Goal: Task Accomplishment & Management: Manage account settings

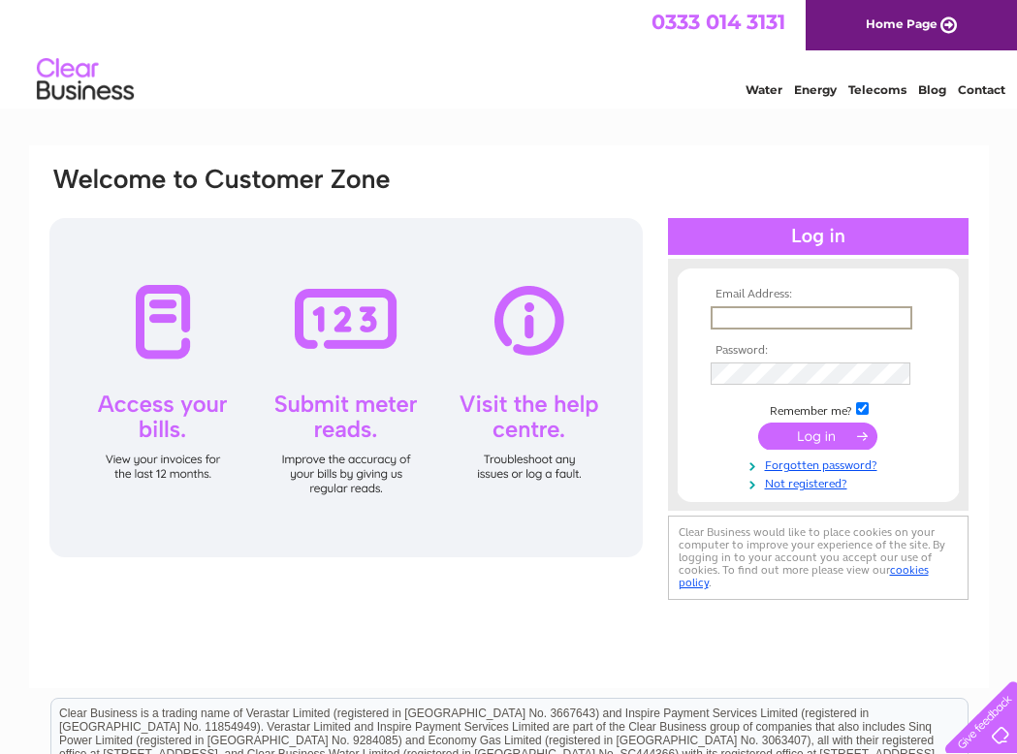
type input "ross-paton@hotmail.co.uk"
click at [836, 449] on td at bounding box center [818, 436] width 225 height 37
click at [836, 439] on input "submit" at bounding box center [817, 434] width 119 height 27
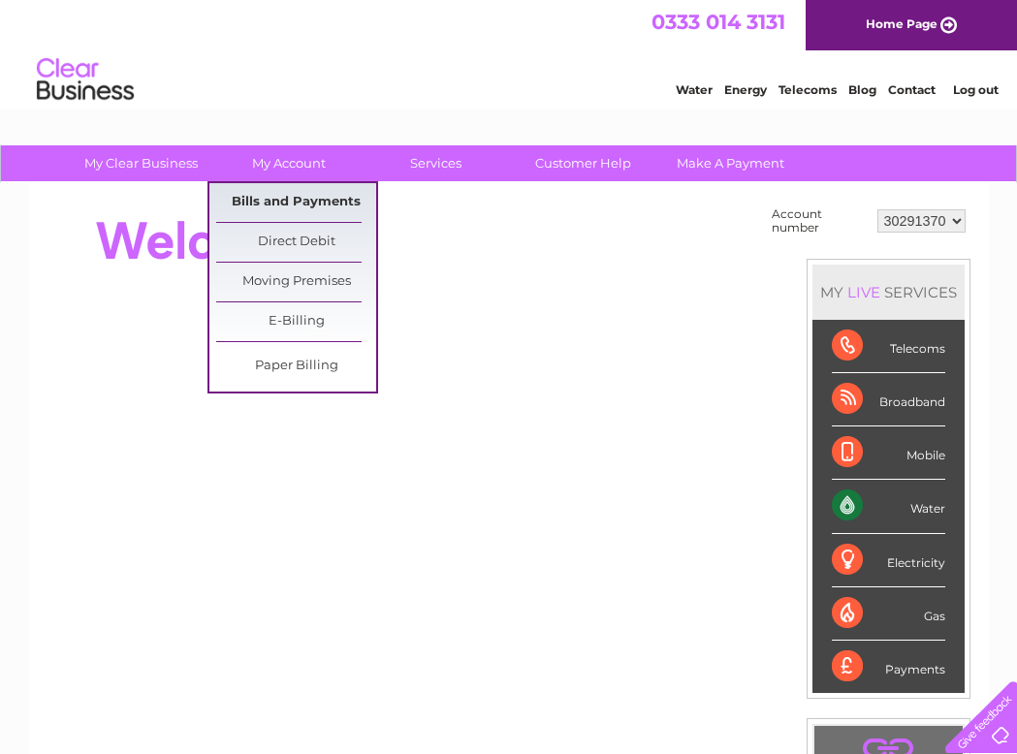
click at [279, 208] on link "Bills and Payments" at bounding box center [296, 202] width 160 height 39
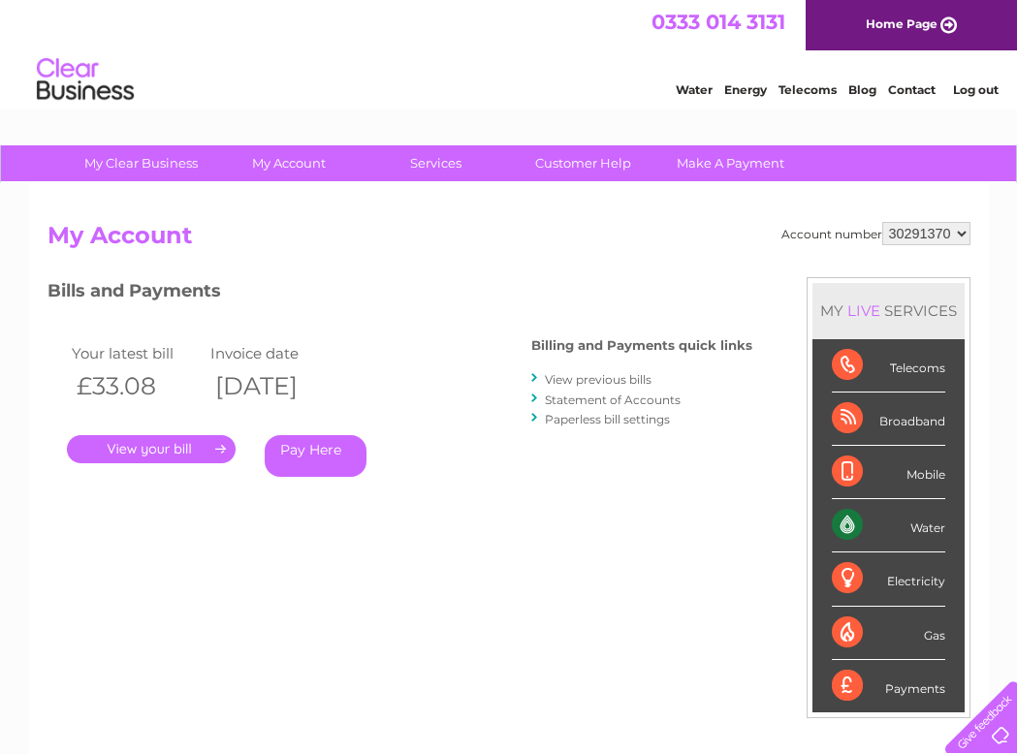
click at [605, 376] on link "View previous bills" at bounding box center [598, 379] width 107 height 15
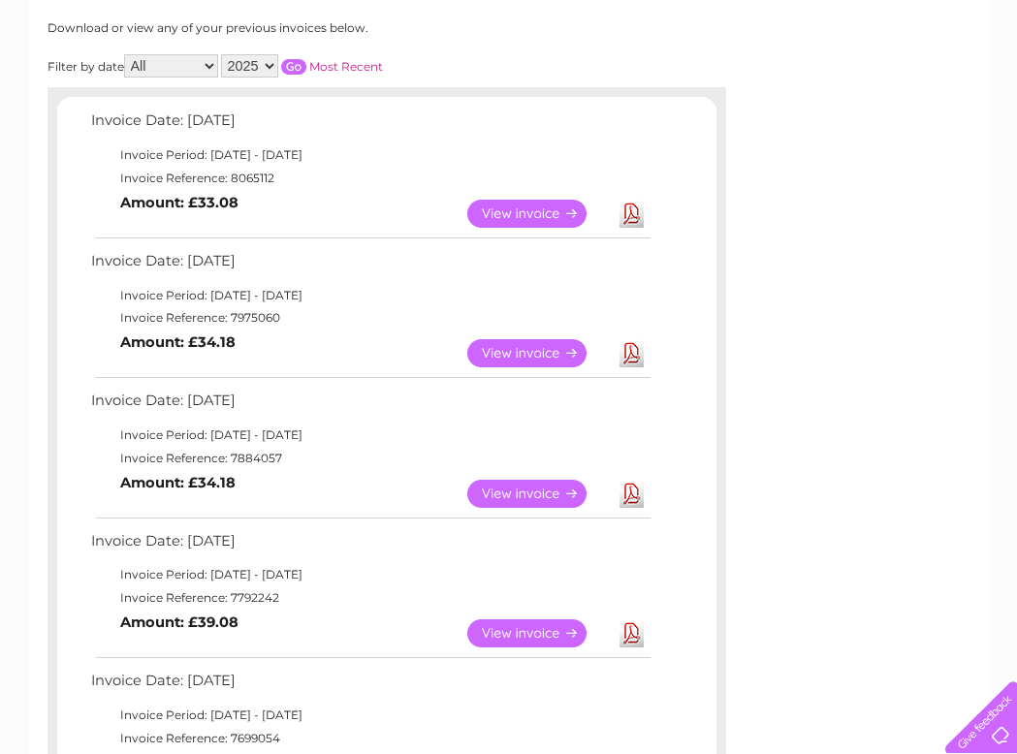
scroll to position [259, 0]
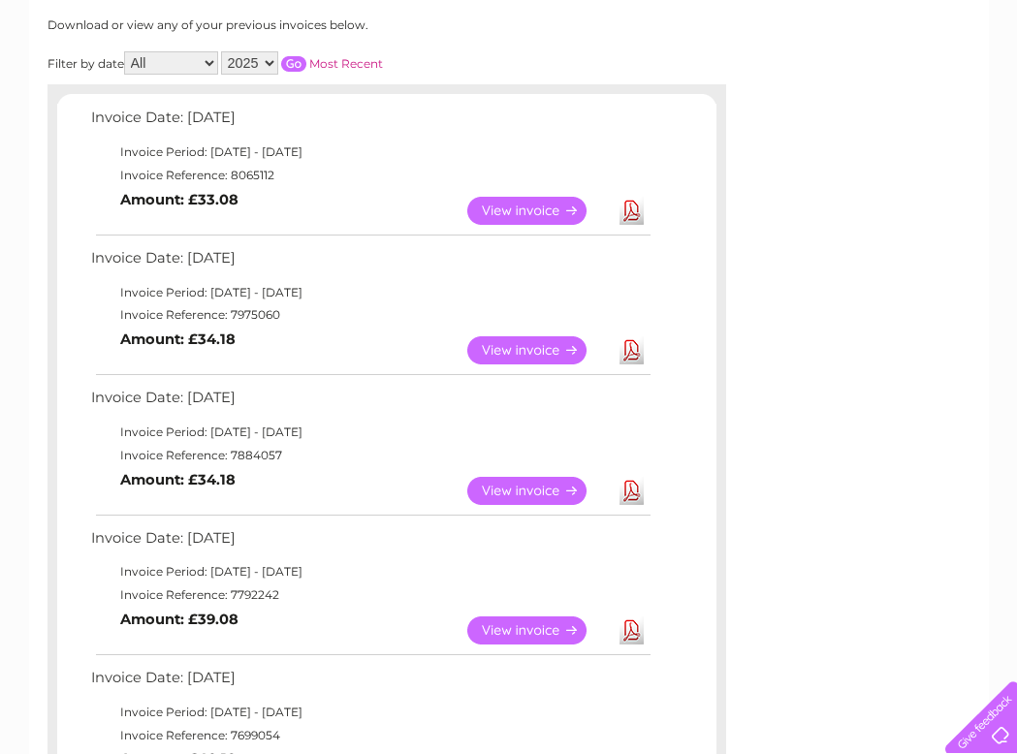
click at [556, 342] on link "View" at bounding box center [538, 350] width 142 height 28
click at [636, 206] on link "Download" at bounding box center [631, 211] width 24 height 28
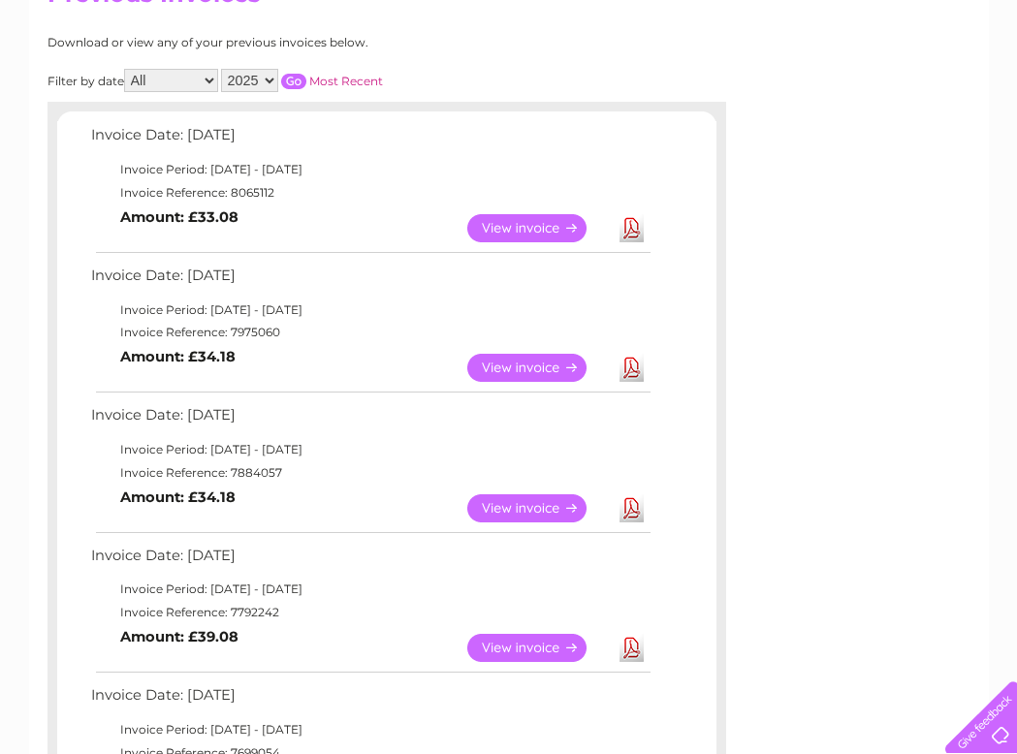
click at [533, 217] on link "View" at bounding box center [538, 228] width 142 height 28
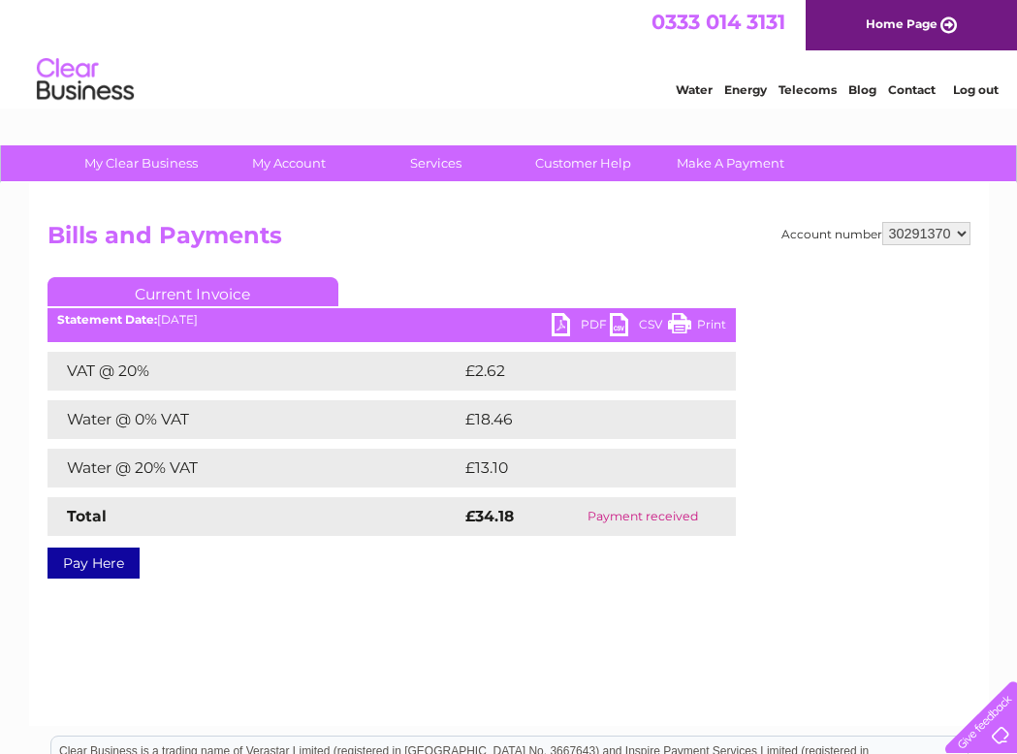
click at [696, 321] on link "Print" at bounding box center [697, 327] width 58 height 28
click at [699, 326] on link "Print" at bounding box center [697, 327] width 58 height 28
